Goal: Find specific page/section: Find specific page/section

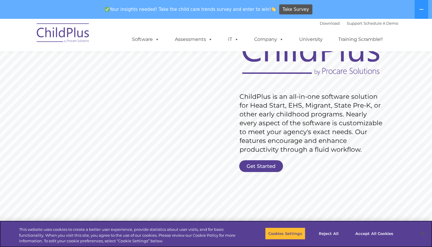
scroll to position [58, 0]
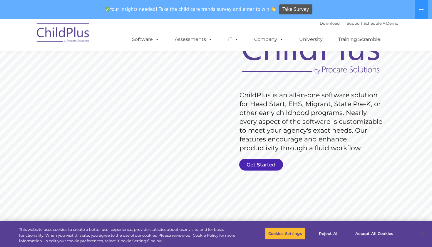
click at [273, 164] on link "Get Started" at bounding box center [261, 165] width 44 height 12
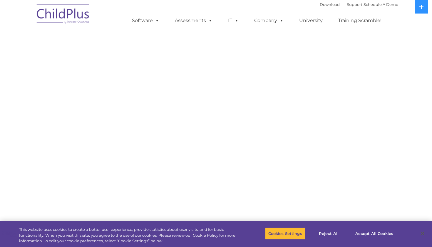
select select "MEDIUM"
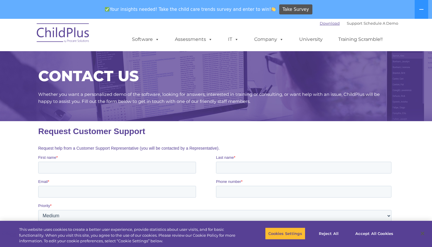
click at [320, 24] on link "Download" at bounding box center [330, 23] width 20 height 5
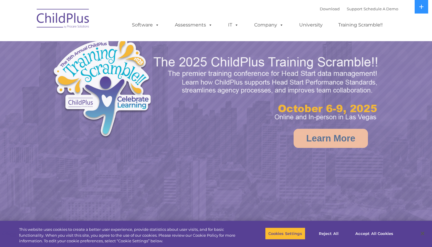
select select "MEDIUM"
